Goal: Navigation & Orientation: Go to known website

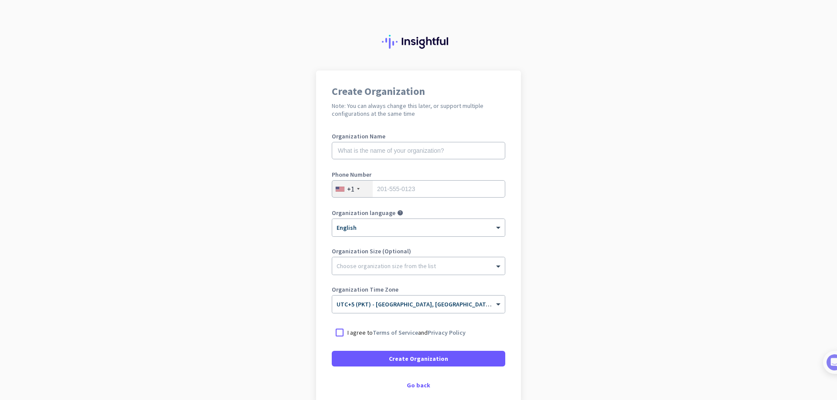
scroll to position [47, 0]
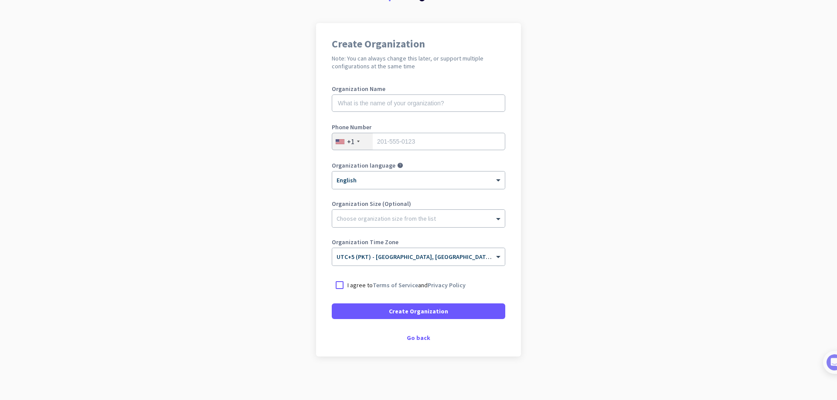
click at [417, 334] on div "Create Organization Note: You can always change this later, or support multiple…" at bounding box center [418, 190] width 205 height 334
click at [417, 338] on div "Go back" at bounding box center [418, 338] width 173 height 6
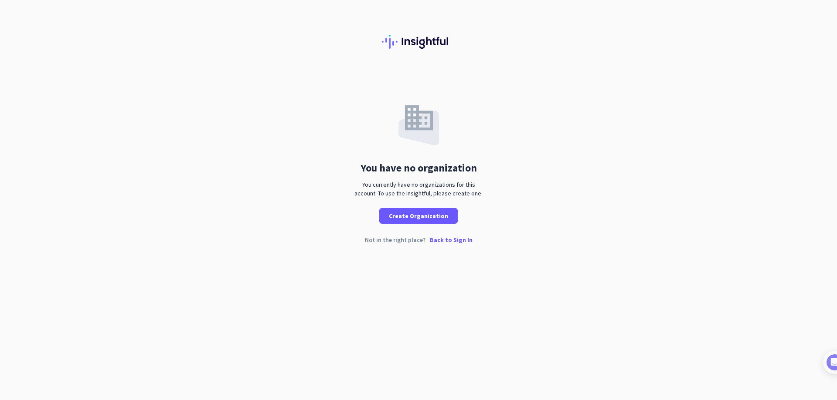
click at [437, 242] on p "Back to Sign In" at bounding box center [451, 240] width 43 height 6
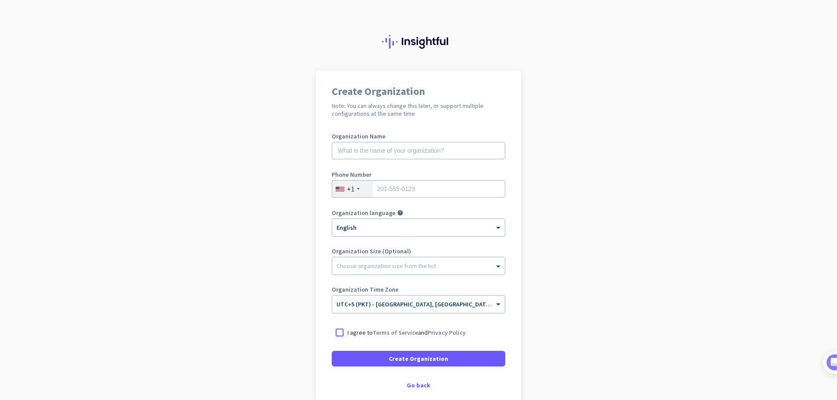
click at [406, 40] on img at bounding box center [418, 42] width 73 height 14
click at [415, 385] on div "Go back" at bounding box center [418, 386] width 173 height 6
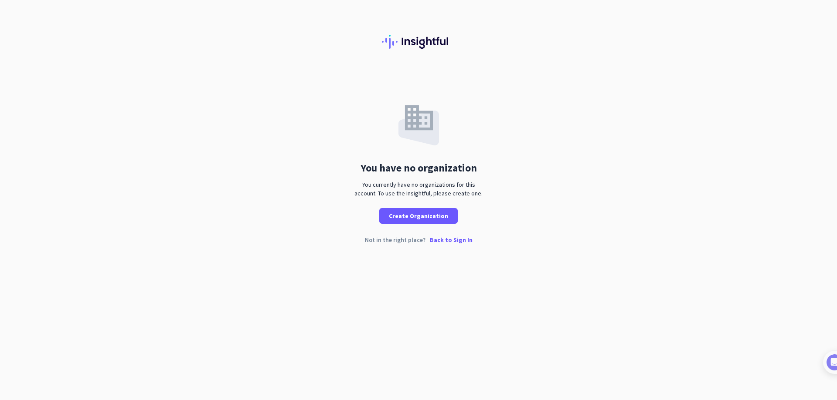
click at [451, 243] on p "Back to Sign In" at bounding box center [451, 240] width 43 height 6
